Goal: Obtain resource: Download file/media

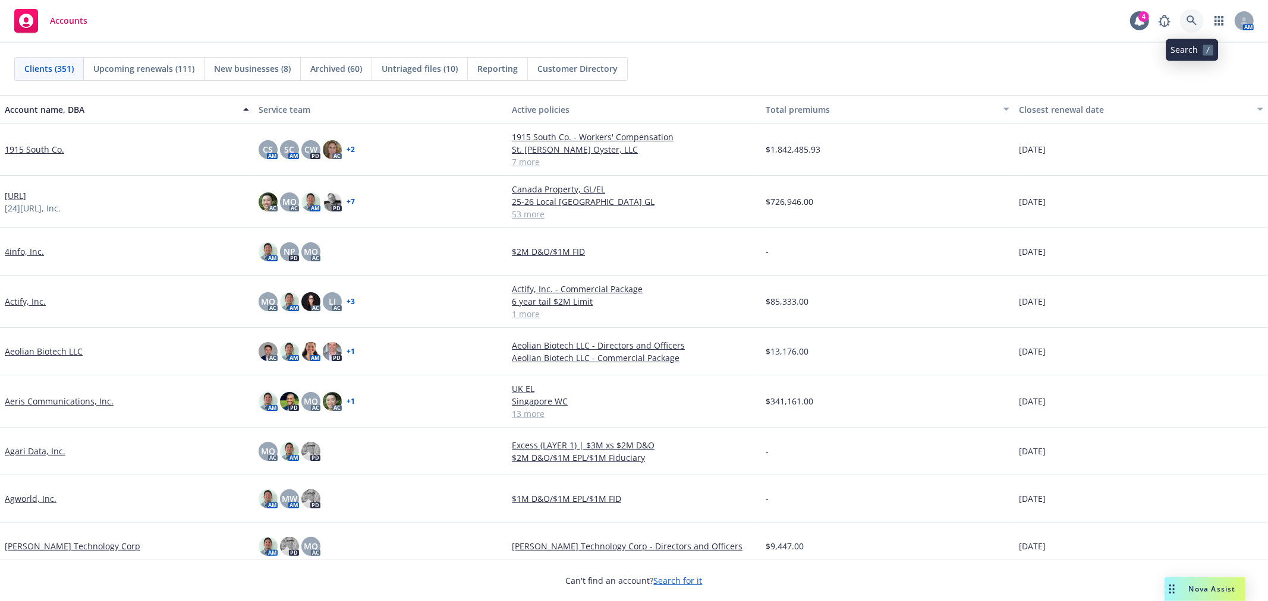
click at [1187, 13] on link at bounding box center [1192, 21] width 24 height 24
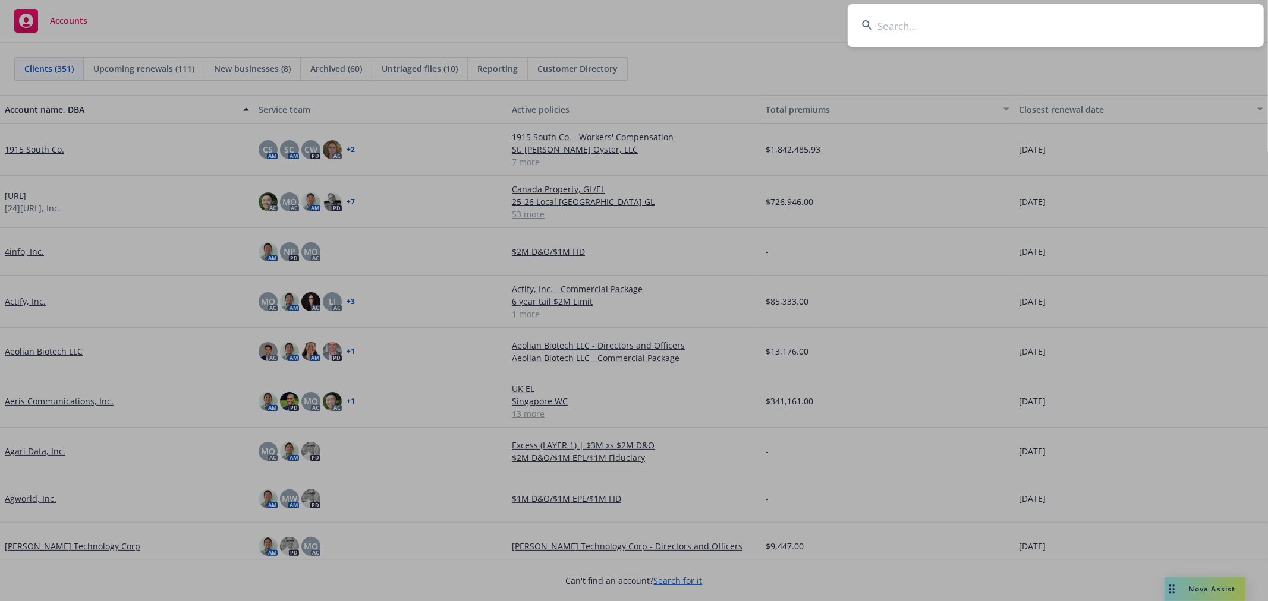
click at [1031, 26] on input at bounding box center [1055, 25] width 416 height 43
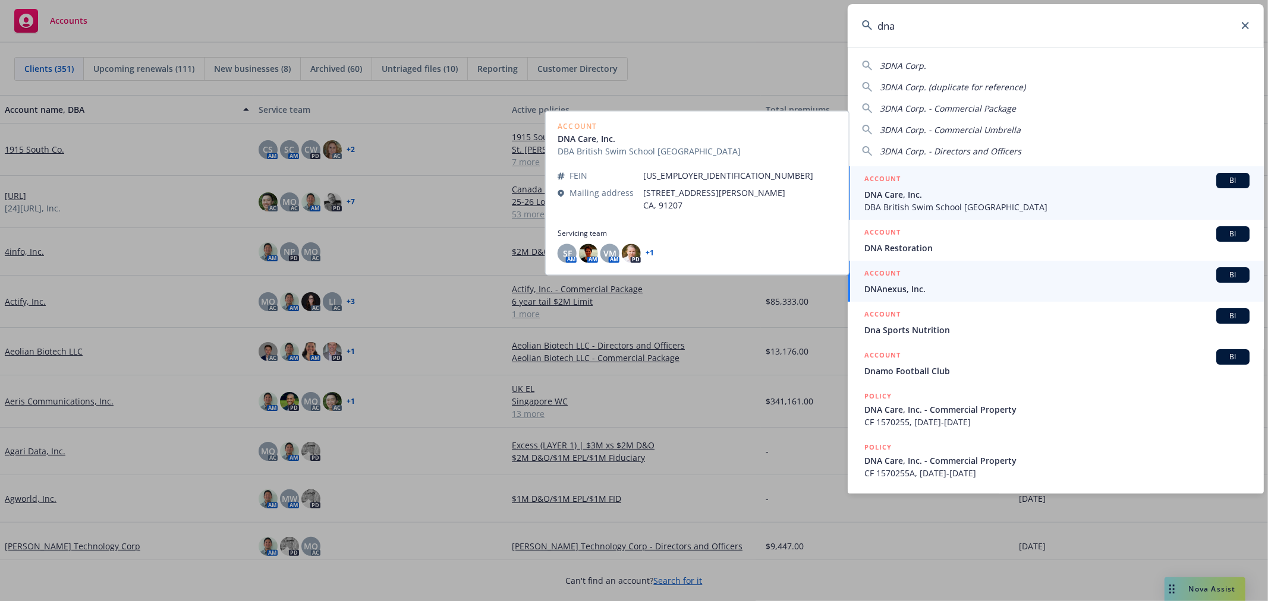
type input "dna"
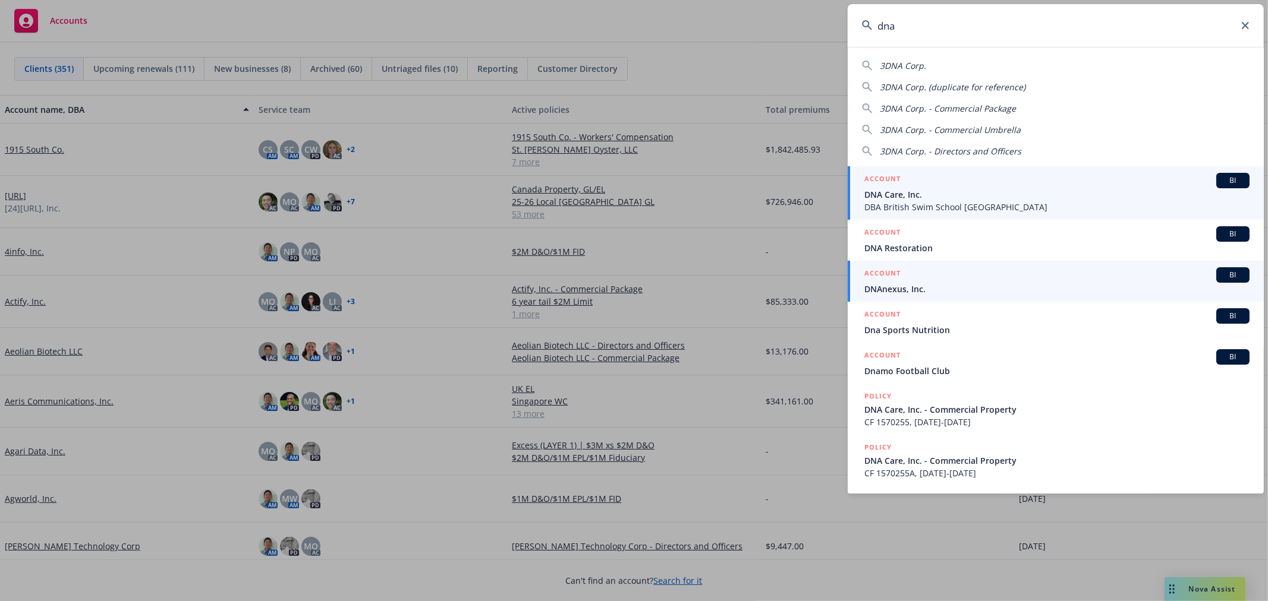
click at [941, 281] on div "ACCOUNT BI" at bounding box center [1056, 274] width 385 height 15
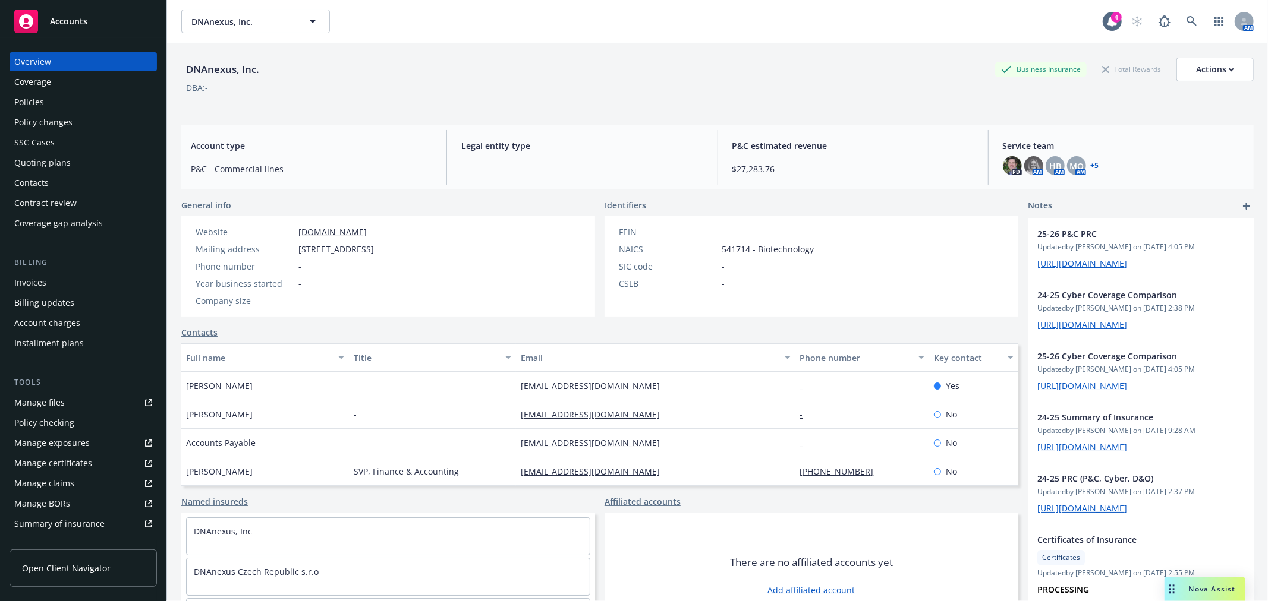
click at [58, 160] on div "Quoting plans" at bounding box center [42, 162] width 56 height 19
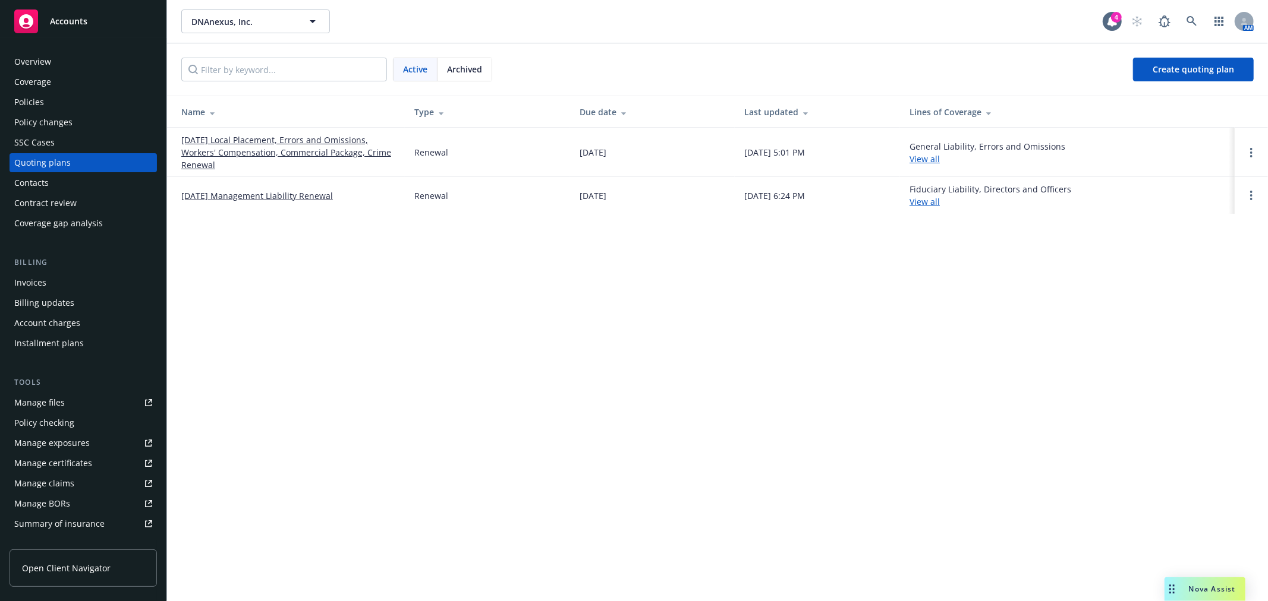
click at [270, 197] on link "10/01/25 Management Liability Renewal" at bounding box center [257, 196] width 152 height 12
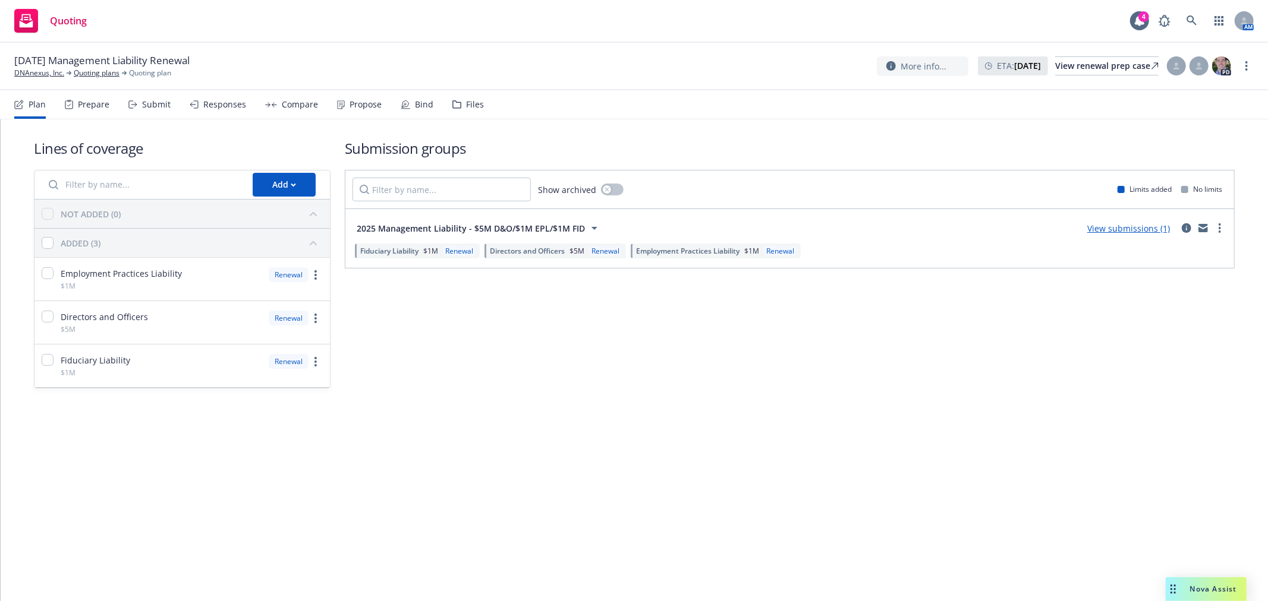
click at [466, 104] on div "Files" at bounding box center [475, 105] width 18 height 10
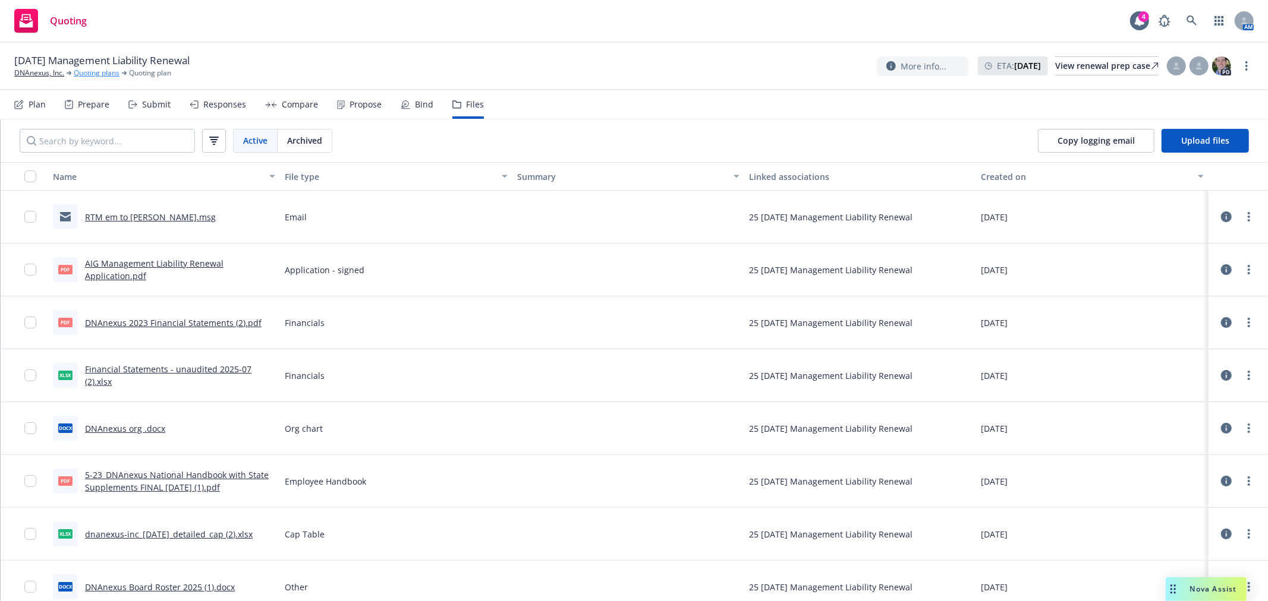
click at [102, 74] on link "Quoting plans" at bounding box center [97, 73] width 46 height 11
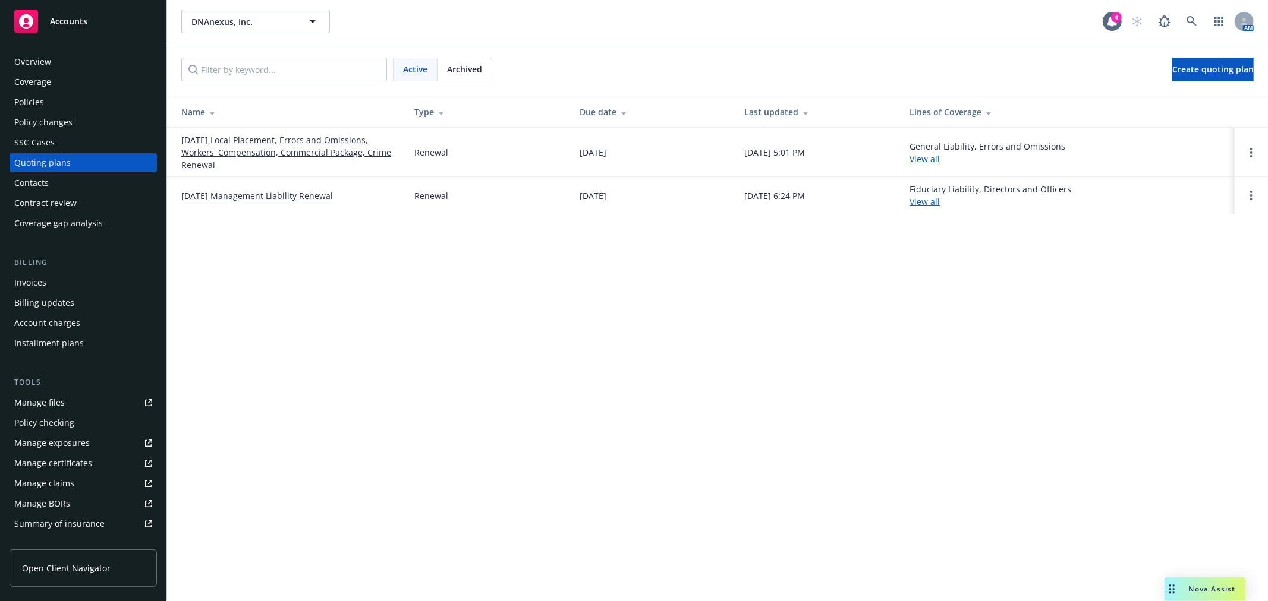
click at [465, 70] on span "Archived" at bounding box center [464, 69] width 35 height 12
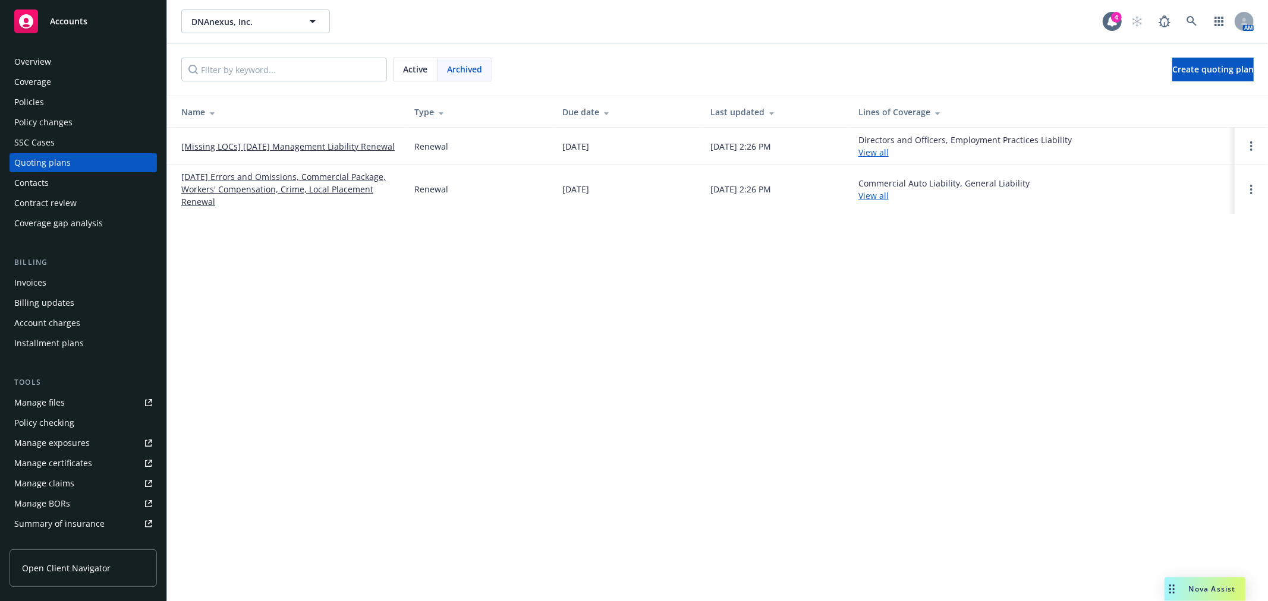
click at [466, 70] on span "Archived" at bounding box center [464, 69] width 35 height 12
click at [337, 138] on td "[Missing LOCs] 10/01/24 Management Liability Renewal" at bounding box center [286, 146] width 238 height 37
click at [342, 147] on link "[Missing LOCs] 10/01/24 Management Liability Renewal" at bounding box center [287, 146] width 213 height 12
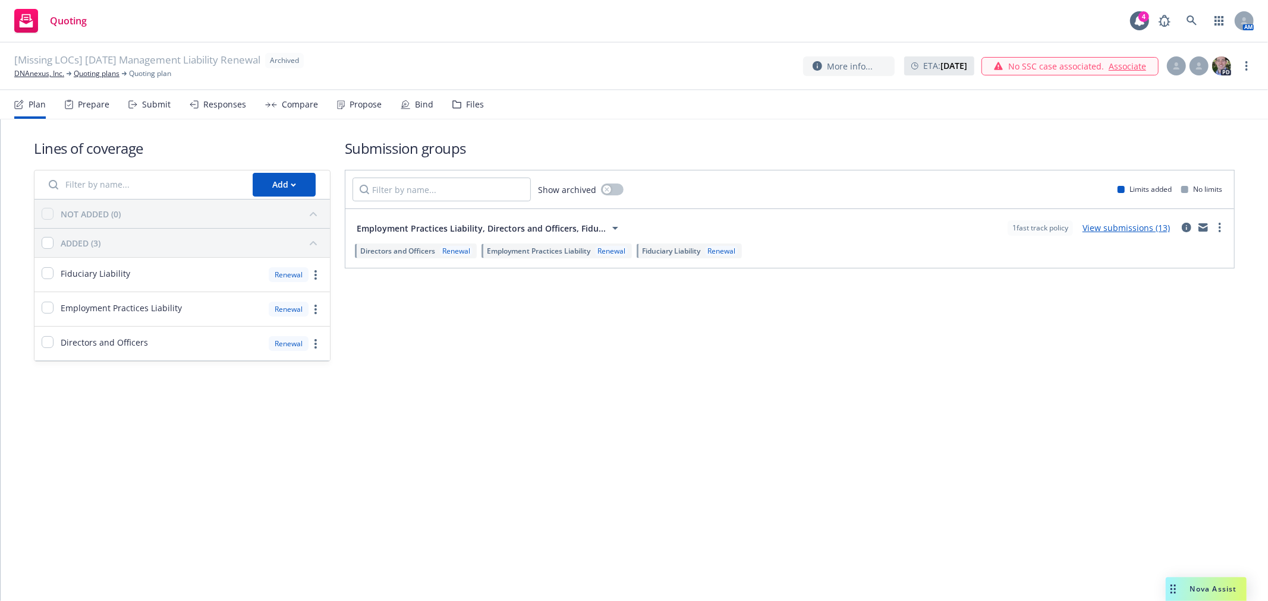
click at [466, 107] on div "Files" at bounding box center [475, 105] width 18 height 10
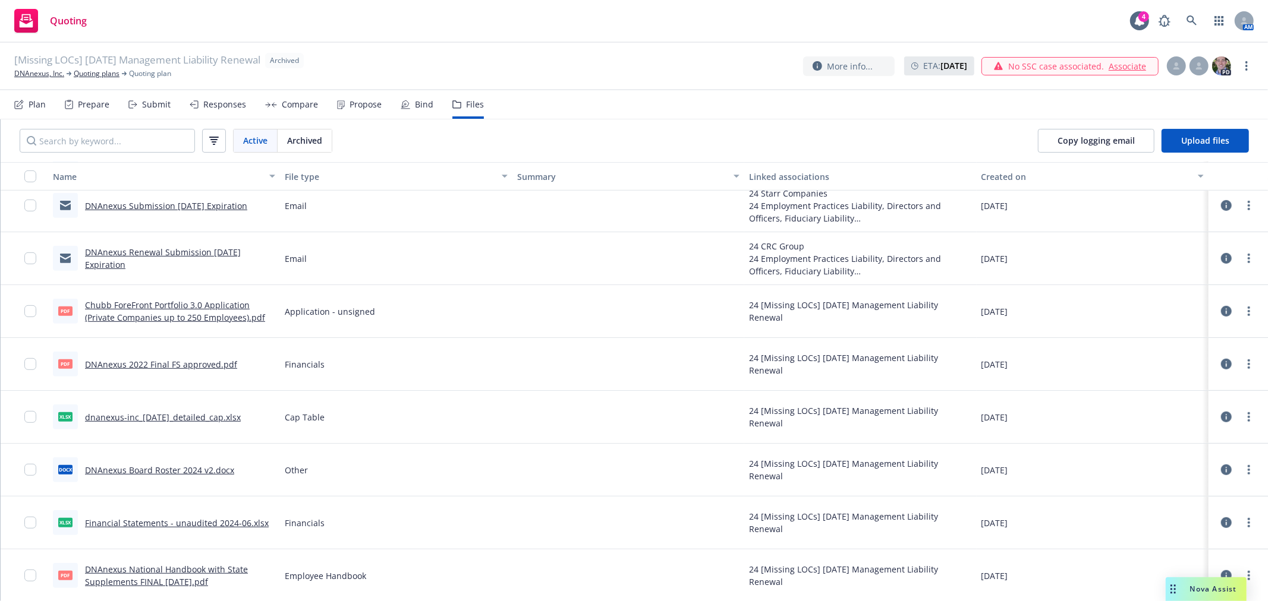
scroll to position [4288, 0]
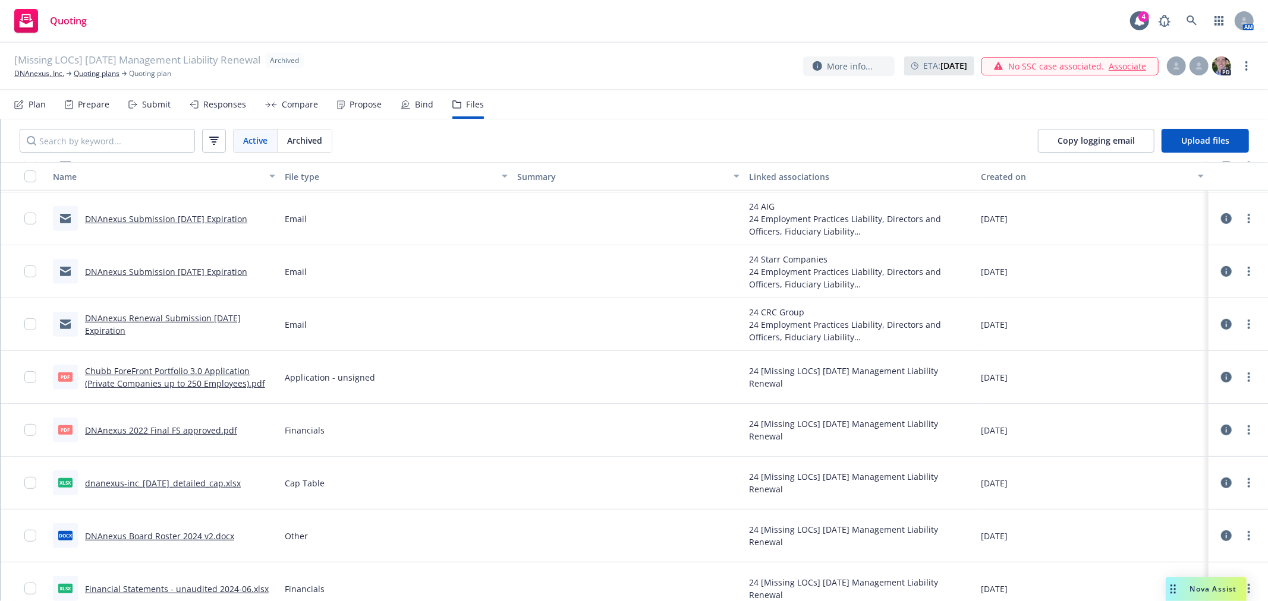
click at [218, 372] on link "Chubb ForeFront Portfolio 3.0 Application (Private Companies up to 250 Employee…" at bounding box center [175, 377] width 180 height 24
click at [1189, 13] on link at bounding box center [1192, 21] width 24 height 24
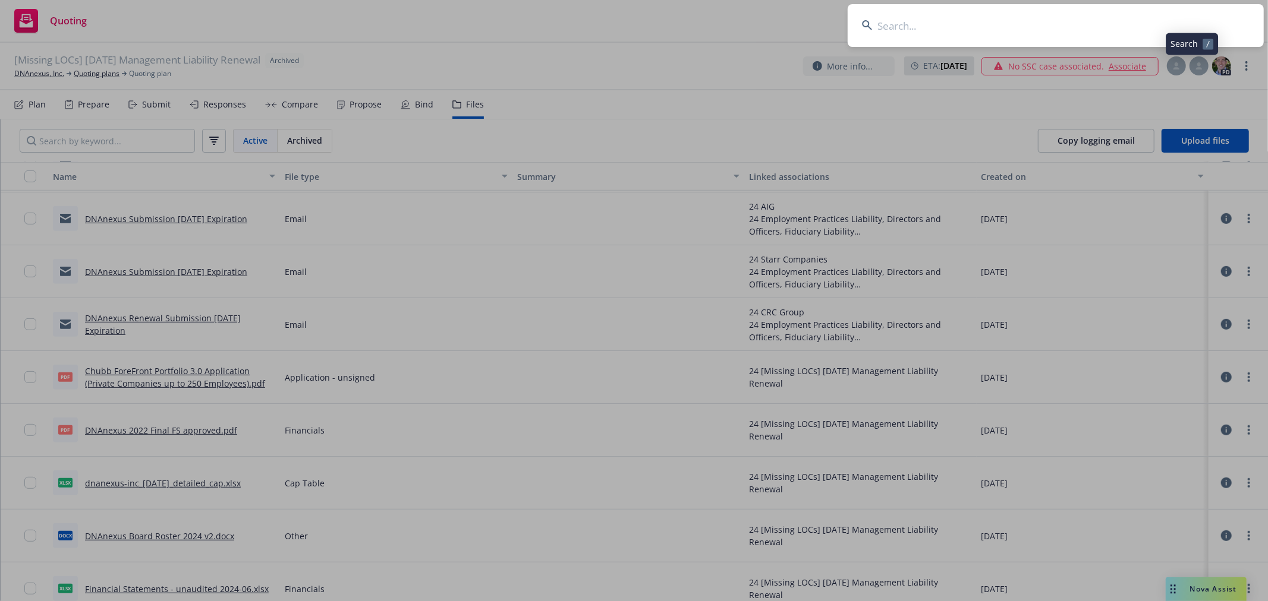
click at [1088, 31] on input at bounding box center [1055, 25] width 416 height 43
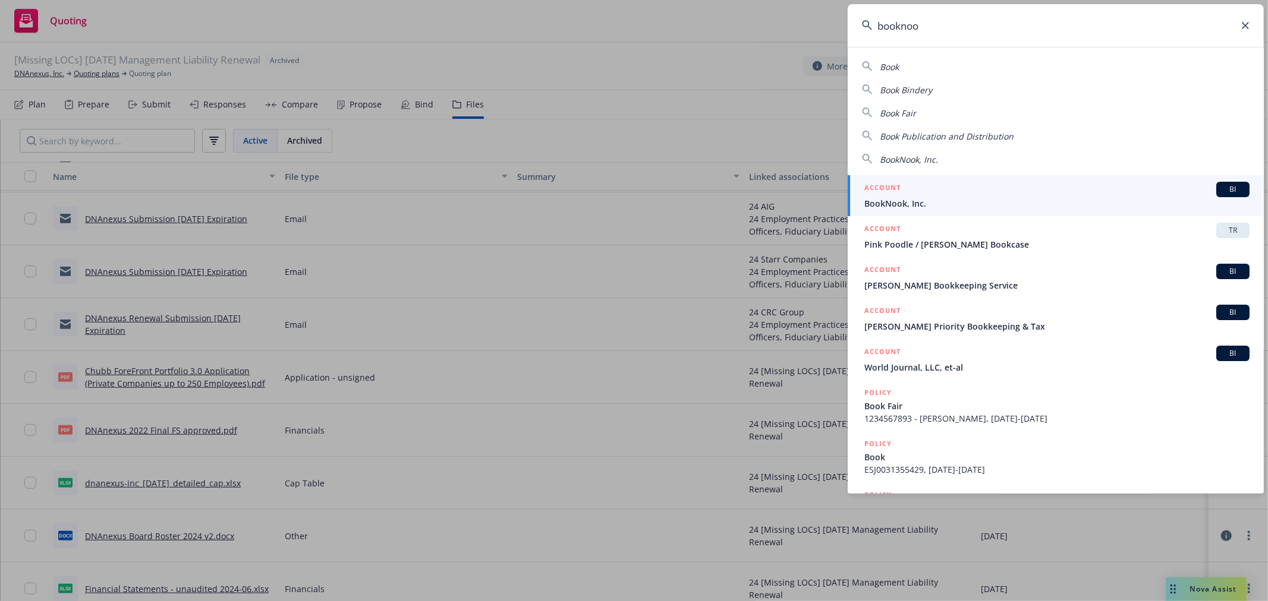
type input "booknook"
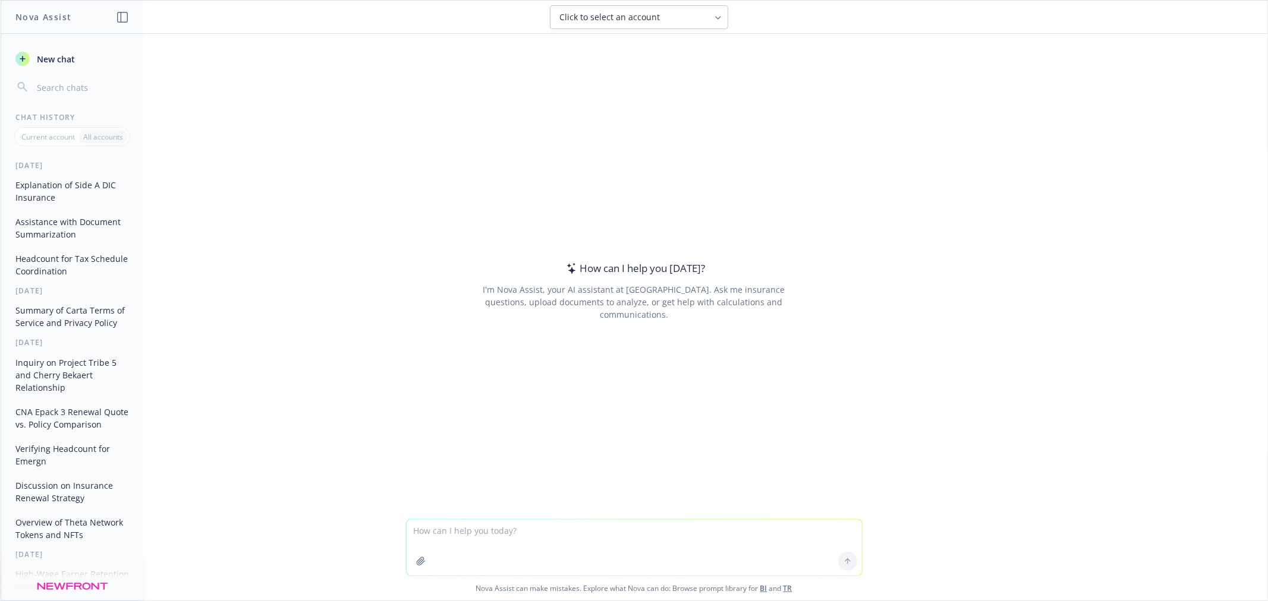
click at [522, 538] on textarea at bounding box center [633, 548] width 455 height 56
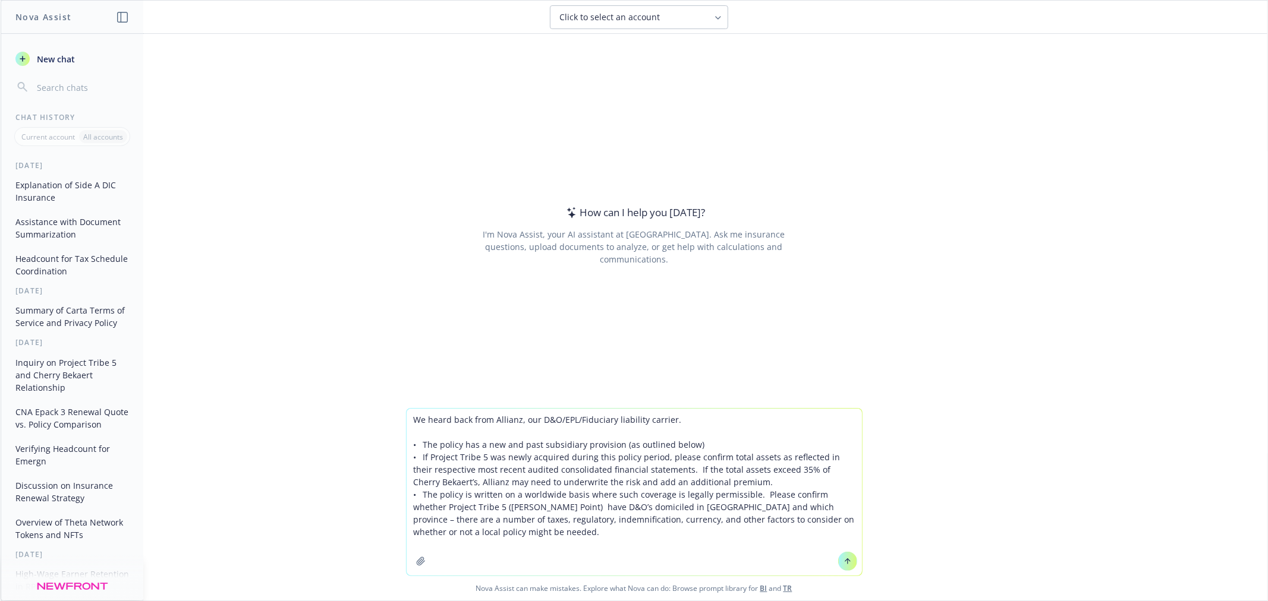
type textarea "We heard back from Allianz, our D&O/EPL/Fiduciary liability carrier. • The poli…"
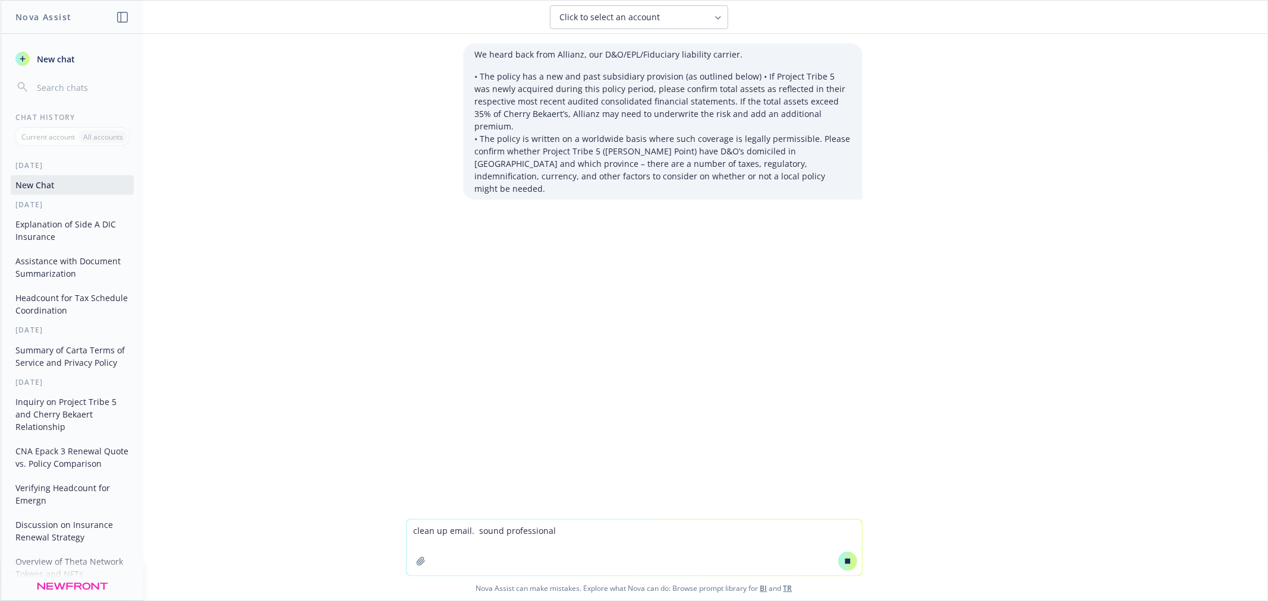
type textarea "clean up email. sound professional"
click at [841, 556] on button at bounding box center [847, 561] width 19 height 19
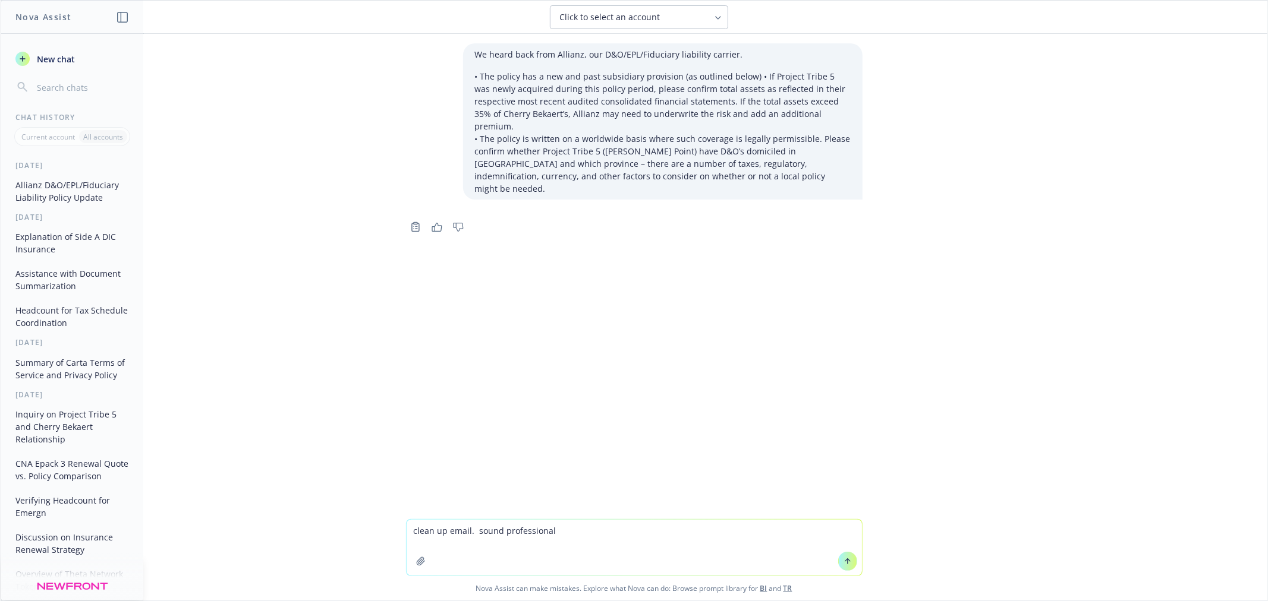
click at [844, 560] on icon at bounding box center [846, 560] width 5 height 2
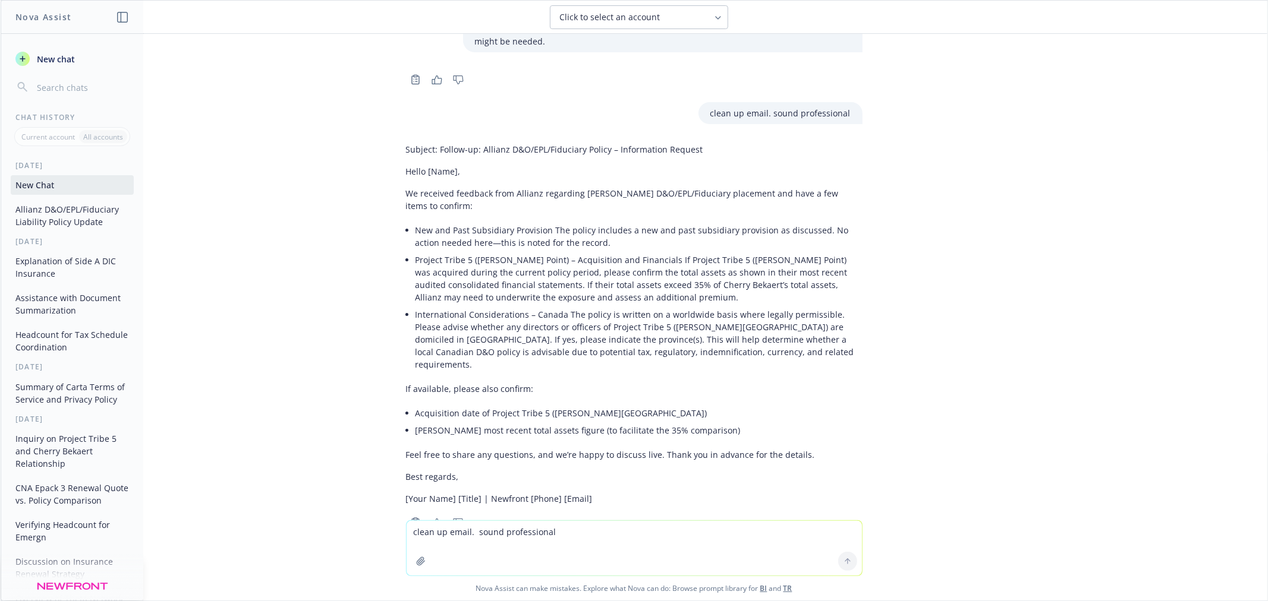
scroll to position [149, 0]
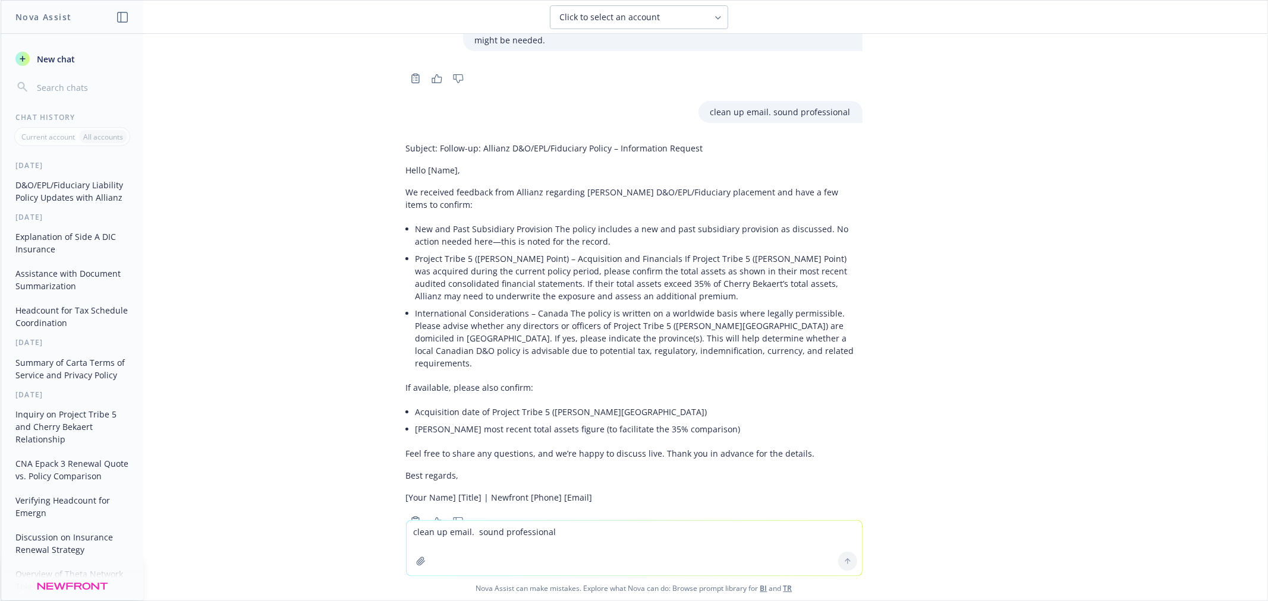
click at [503, 421] on li "Cherry Bekaert’s most recent total assets figure (to facilitate the 35% compari…" at bounding box center [638, 429] width 447 height 17
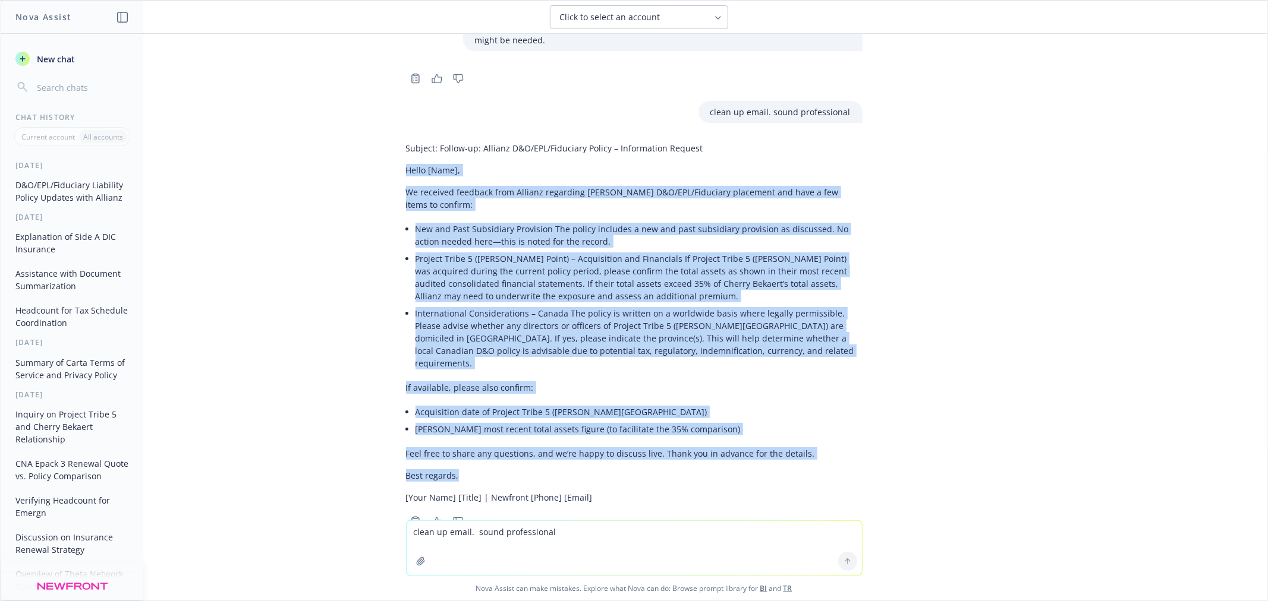
drag, startPoint x: 458, startPoint y: 438, endPoint x: 386, endPoint y: 144, distance: 302.1
click at [396, 144] on div "Subject: Follow-up: Allianz D&O/EPL/Fiduciary Policy – Information Request Hell…" at bounding box center [633, 333] width 475 height 393
copy div "Hello [Name], We received feedback from Allianz regarding Cherry Bekaert’s D&O/…"
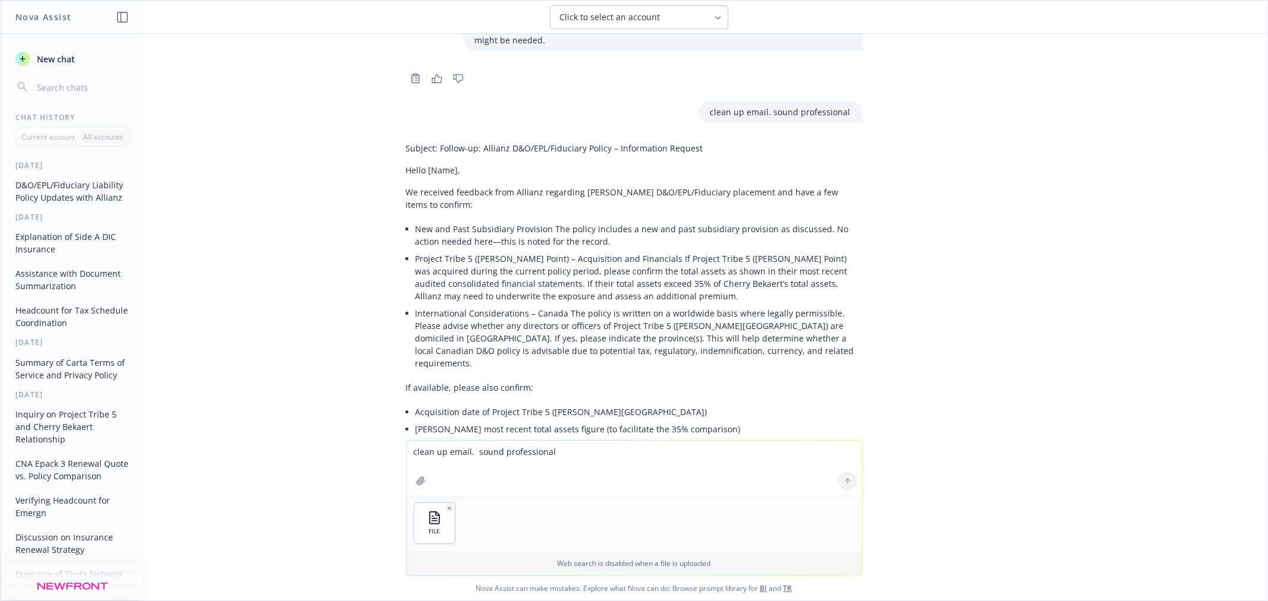
click at [566, 475] on textarea "clean up email. sound professional" at bounding box center [633, 468] width 455 height 55
type textarea "calculate curretn runway"
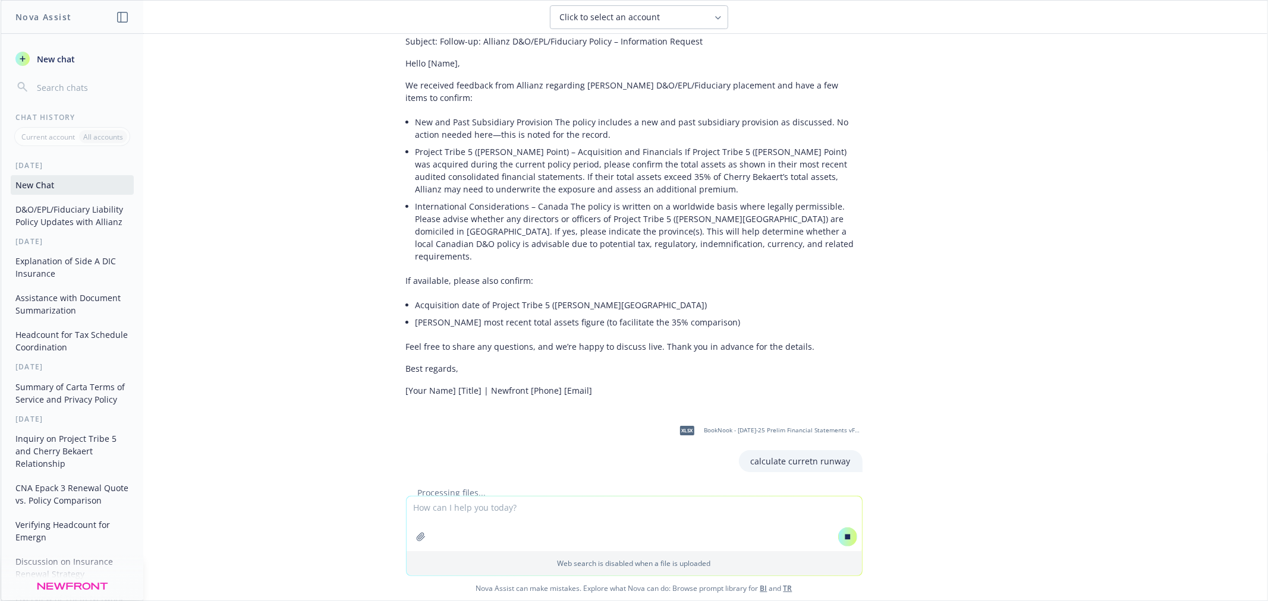
scroll to position [241, 0]
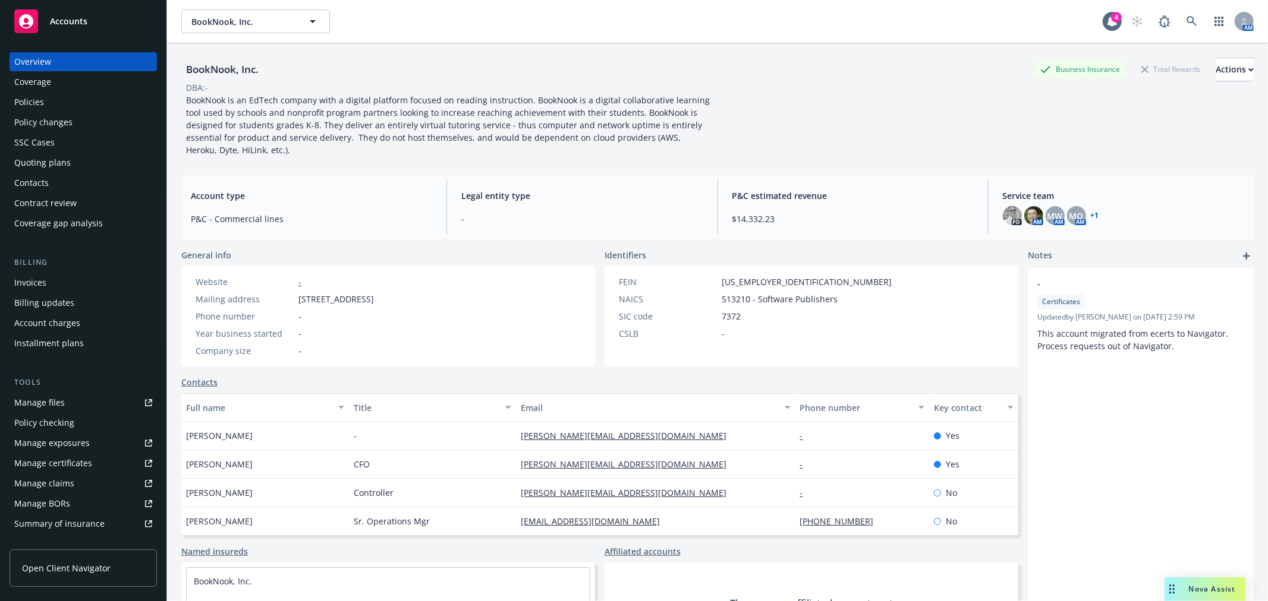
click at [38, 106] on div "Policies" at bounding box center [29, 102] width 30 height 19
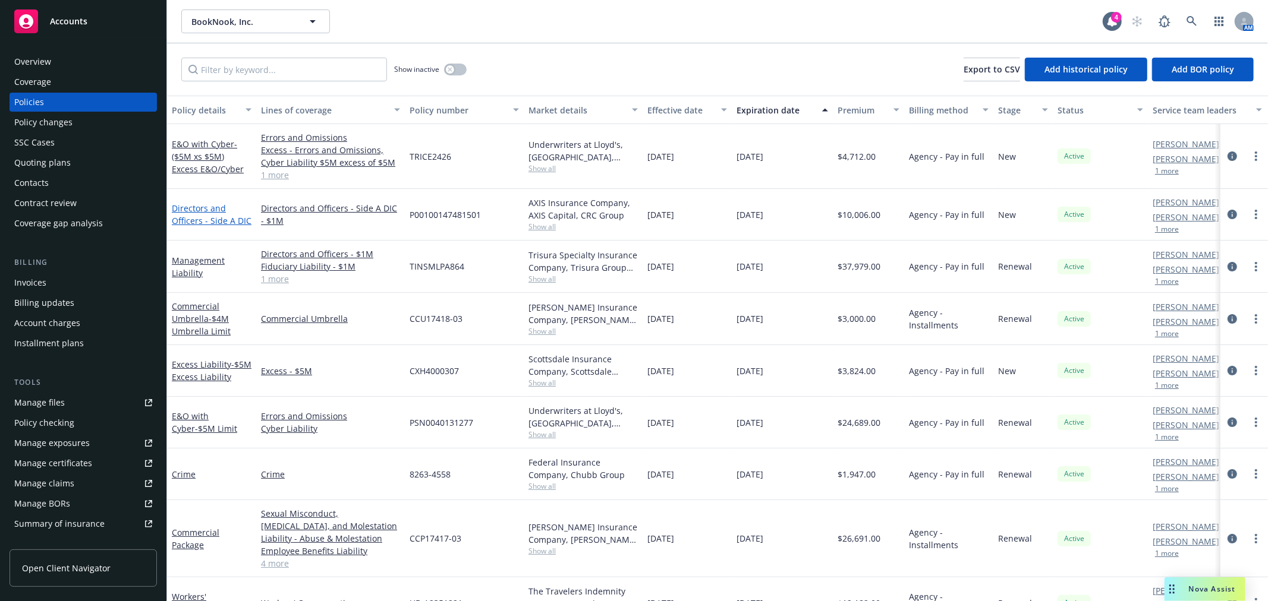
click at [203, 209] on link "Directors and Officers - Side A DIC" at bounding box center [212, 215] width 80 height 24
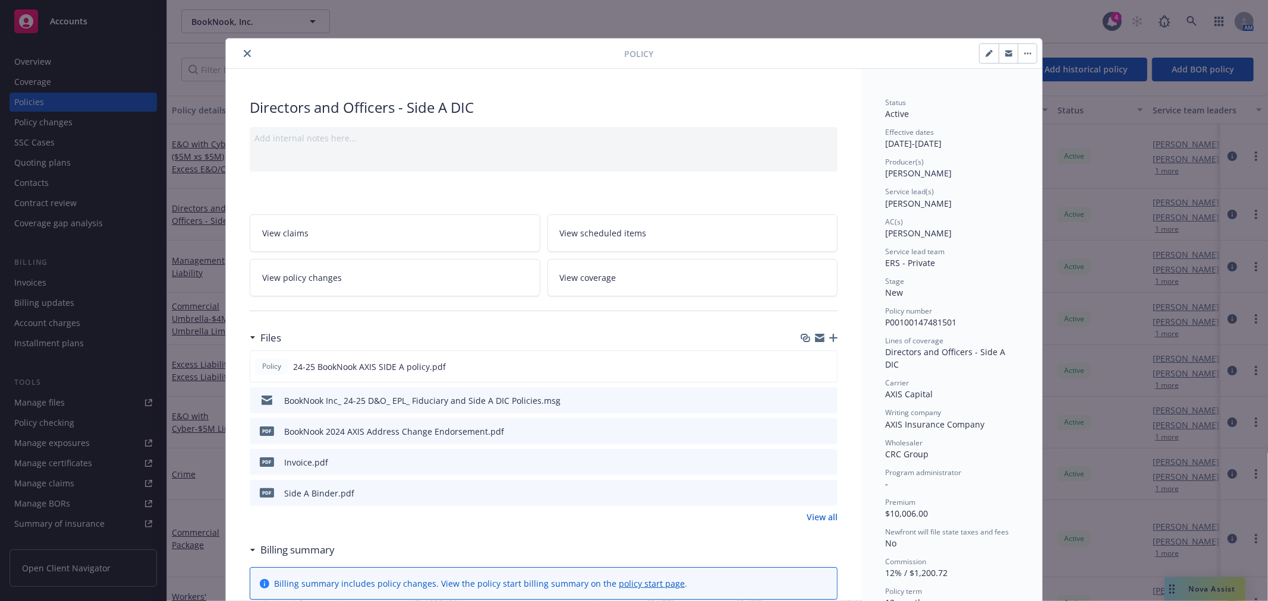
click at [811, 516] on link "View all" at bounding box center [821, 517] width 31 height 12
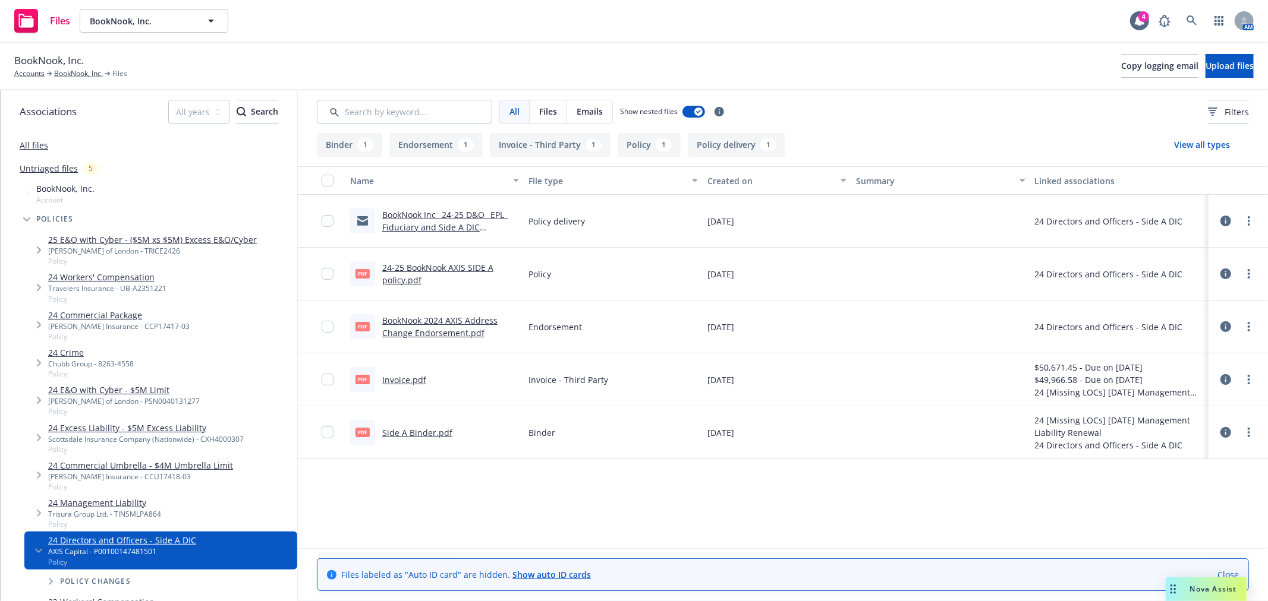
click at [443, 220] on div "BookNook Inc_ 24-25 D&O_ EPL_ Fiduciary and Side A DIC Policies.msg" at bounding box center [450, 221] width 137 height 25
click at [443, 213] on link "BookNook Inc_ 24-25 D&O_ EPL_ Fiduciary and Side A DIC Policies.msg" at bounding box center [444, 227] width 125 height 36
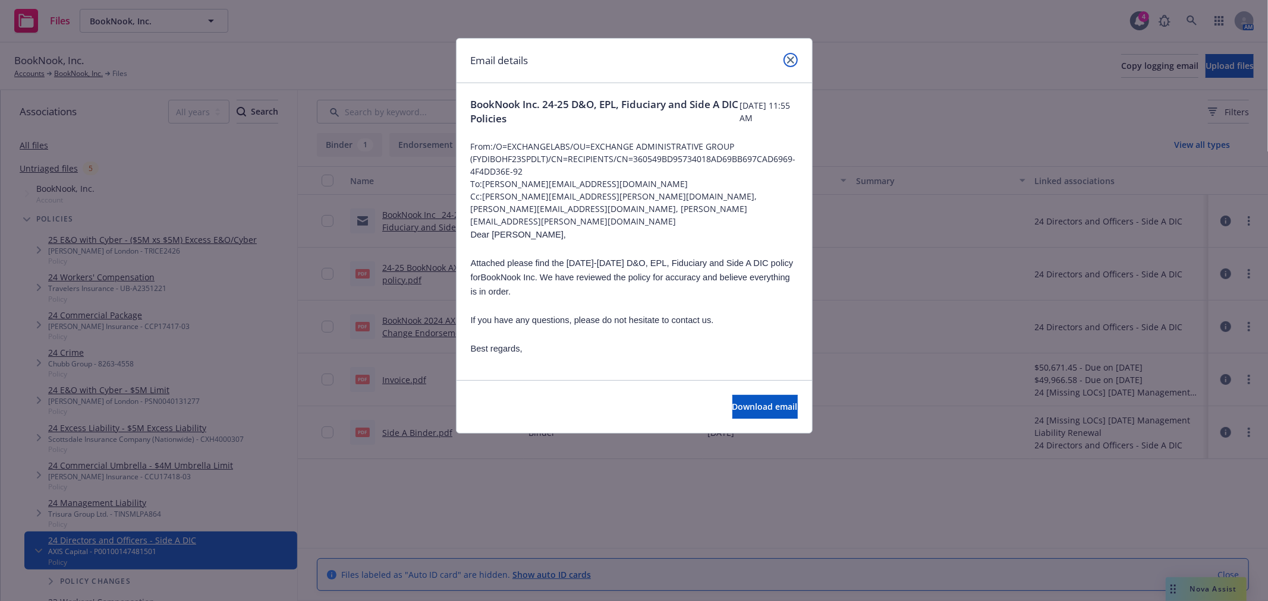
click at [795, 61] on link "close" at bounding box center [790, 60] width 14 height 14
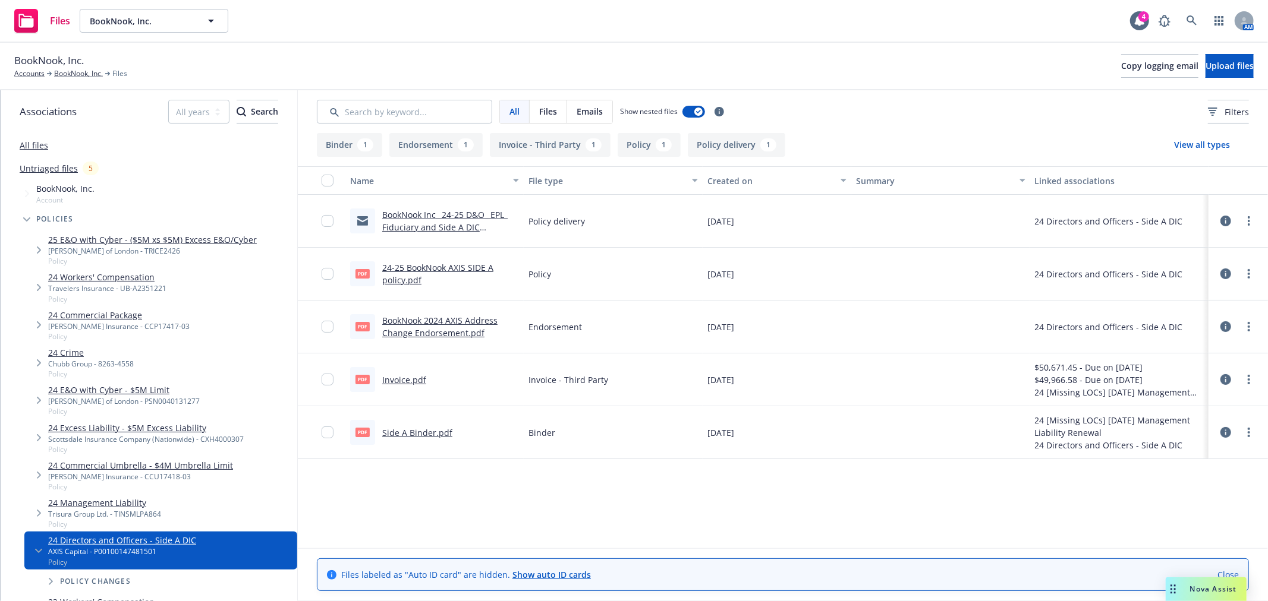
click at [395, 379] on link "Invoice.pdf" at bounding box center [404, 379] width 44 height 11
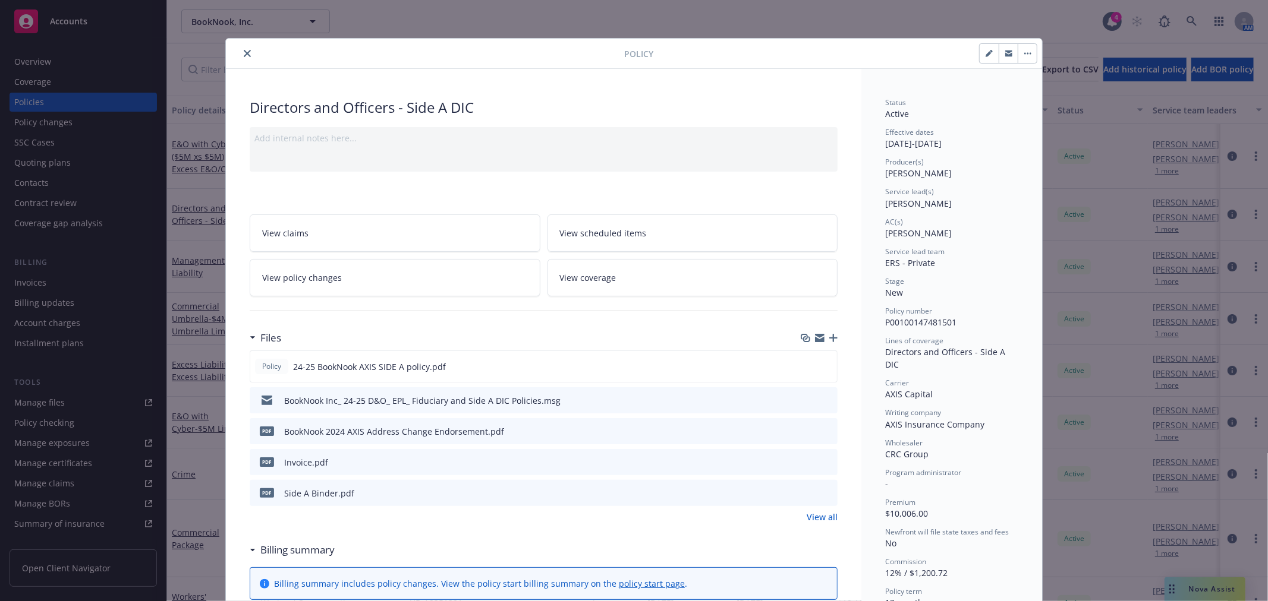
click at [244, 55] on icon "close" at bounding box center [247, 53] width 7 height 7
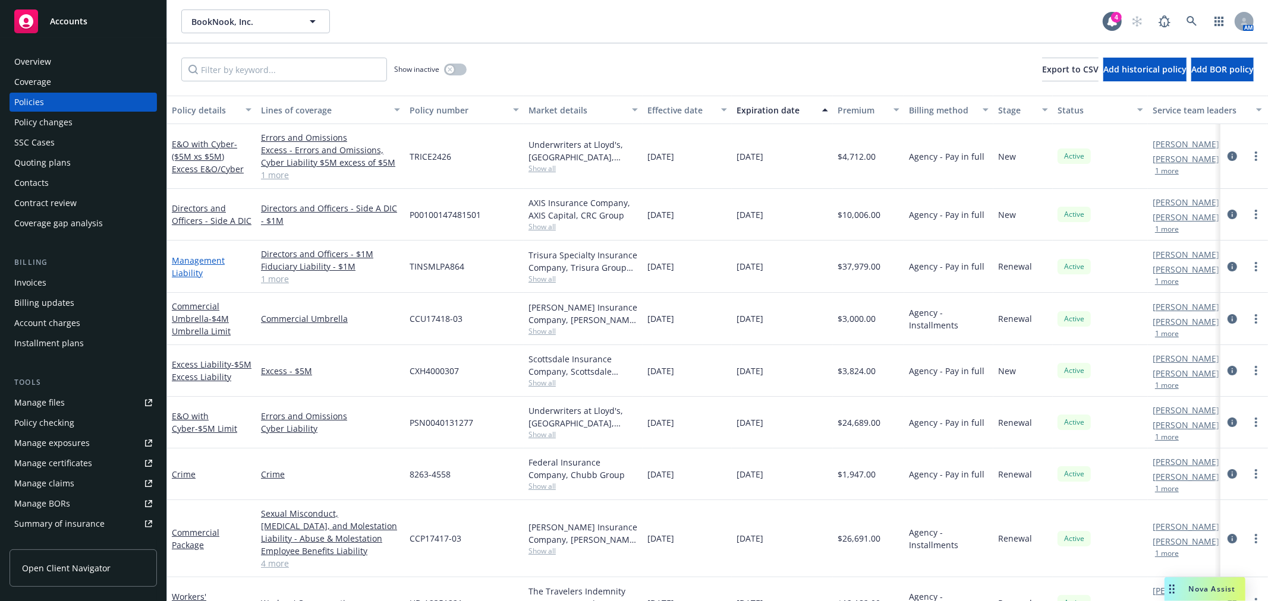
click at [179, 270] on link "Management Liability" at bounding box center [198, 267] width 53 height 24
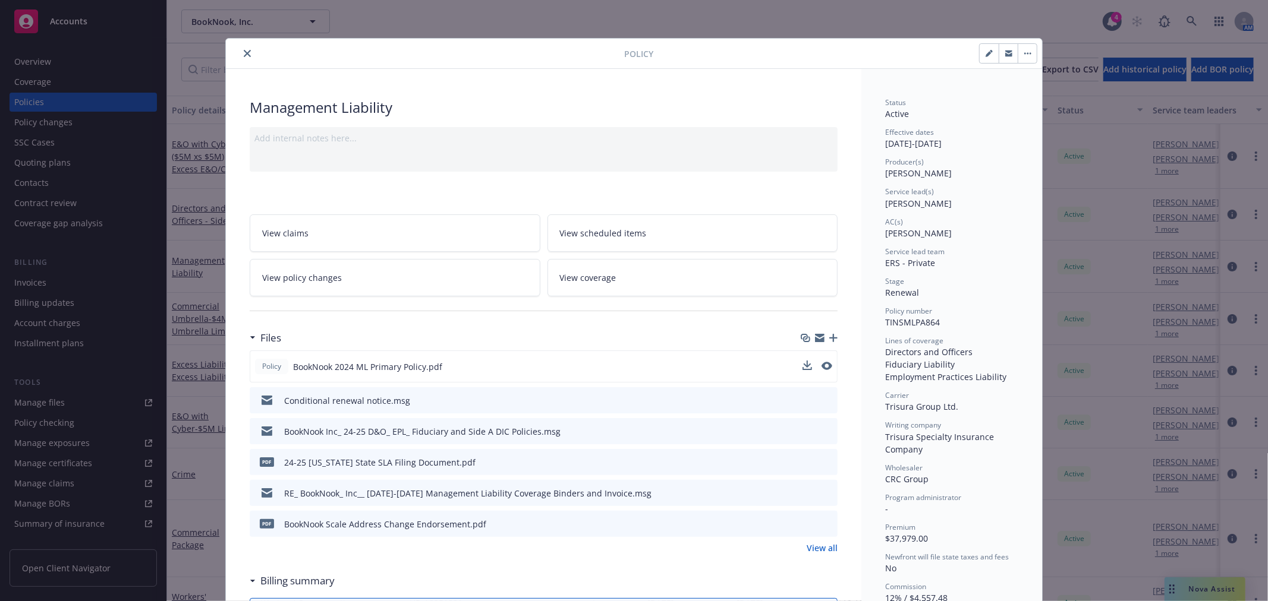
click at [334, 370] on span "BookNook 2024 ML Primary Policy.pdf" at bounding box center [367, 367] width 149 height 12
click at [822, 365] on icon "preview file" at bounding box center [825, 366] width 11 height 8
click at [802, 362] on icon "download file" at bounding box center [806, 364] width 8 height 7
